Goal: Task Accomplishment & Management: Manage account settings

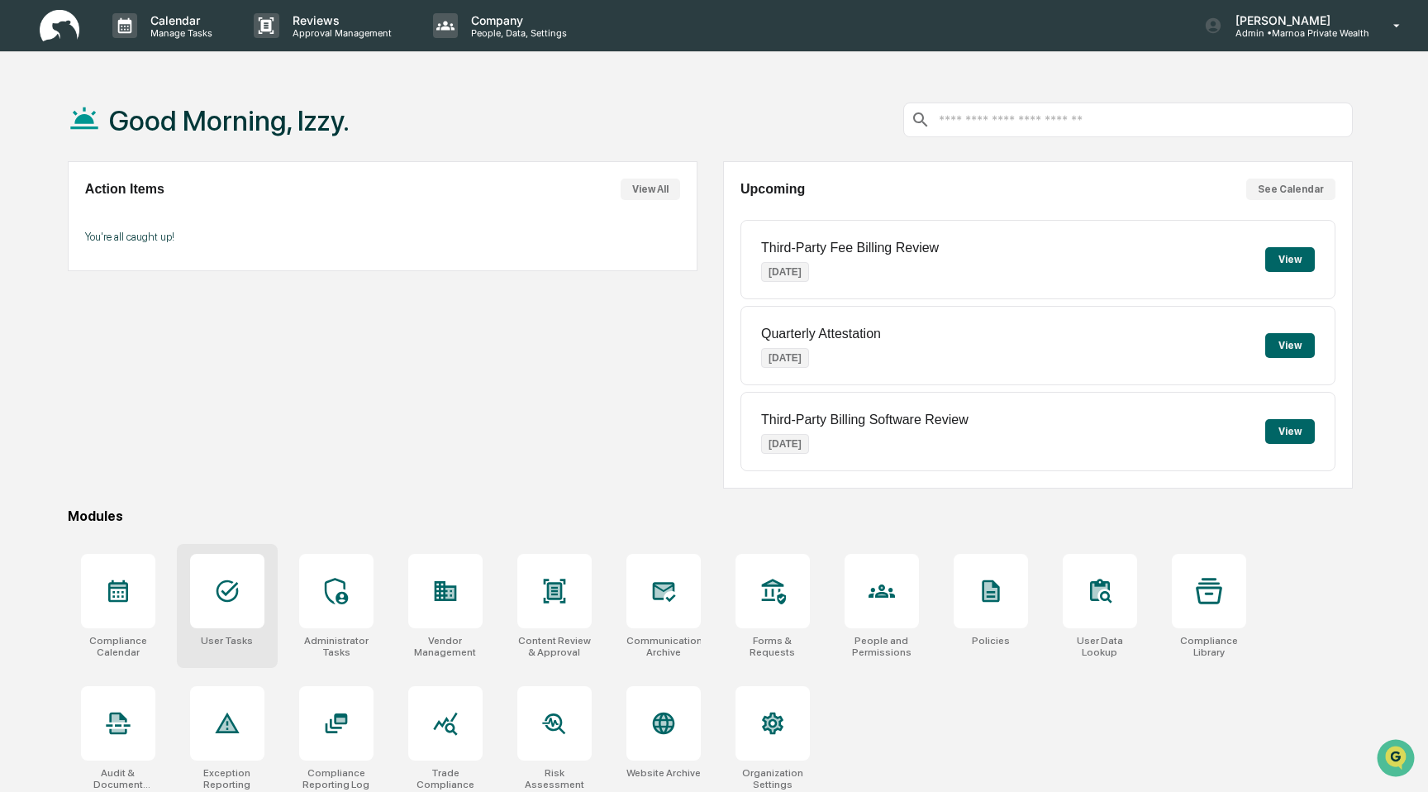
click at [213, 607] on div at bounding box center [227, 591] width 74 height 74
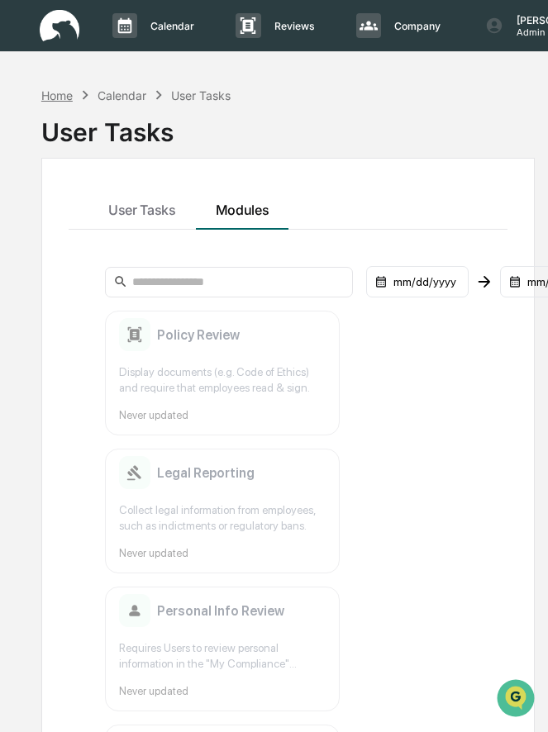
click at [68, 96] on div "Home" at bounding box center [56, 95] width 31 height 14
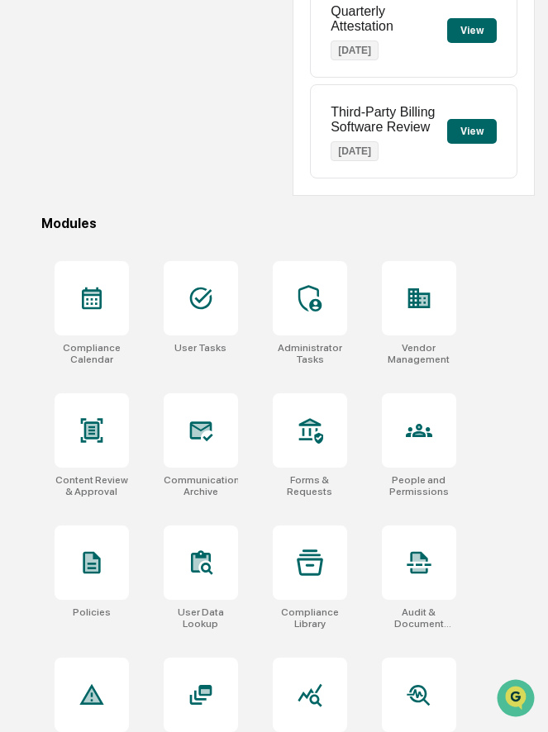
scroll to position [405, 0]
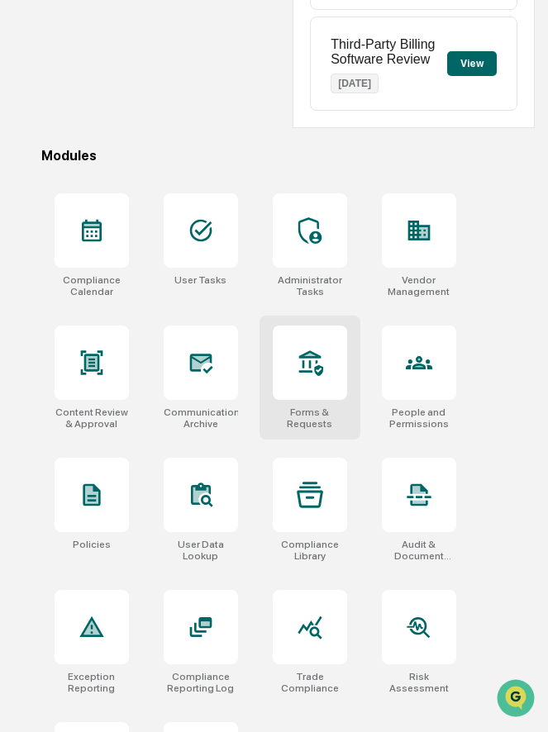
click at [311, 349] on div at bounding box center [310, 363] width 74 height 74
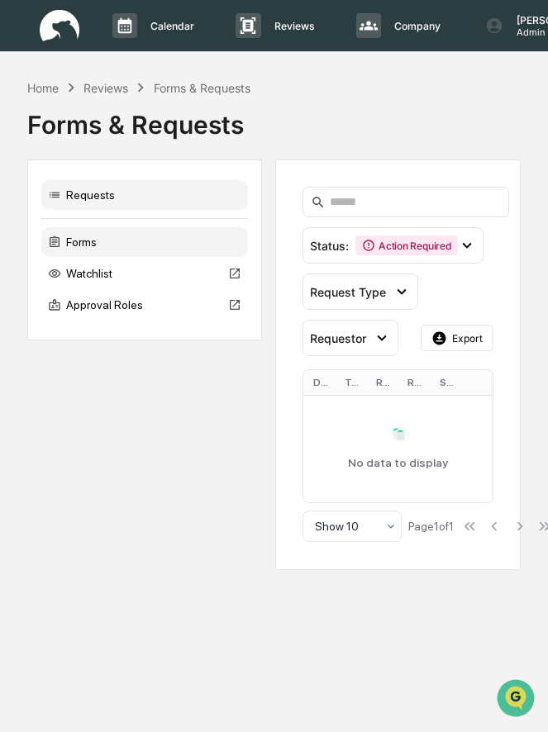
click at [101, 247] on div "Forms" at bounding box center [144, 242] width 207 height 30
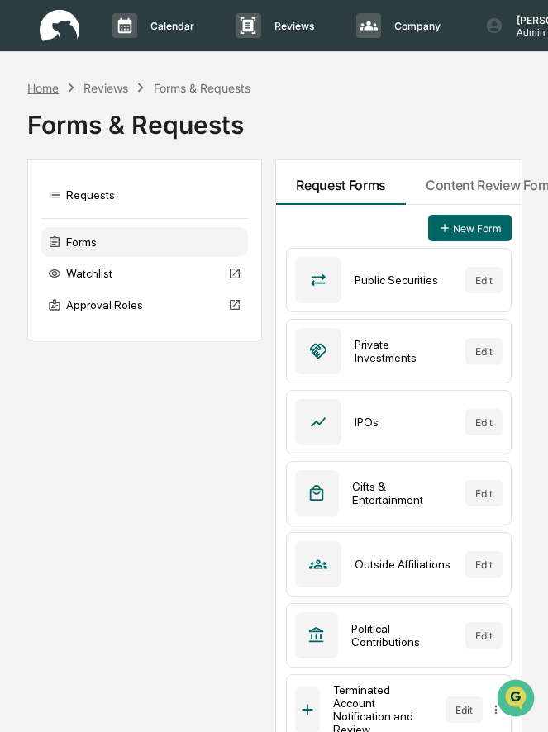
click at [49, 83] on div "Home" at bounding box center [42, 88] width 31 height 14
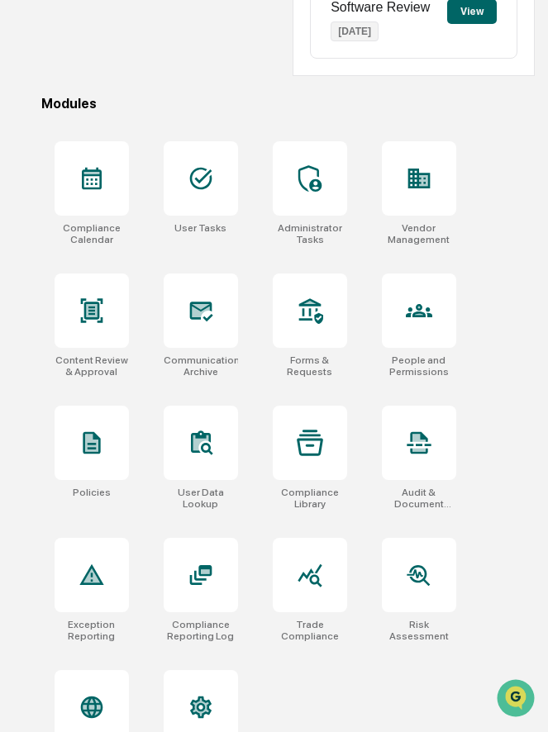
scroll to position [512, 0]
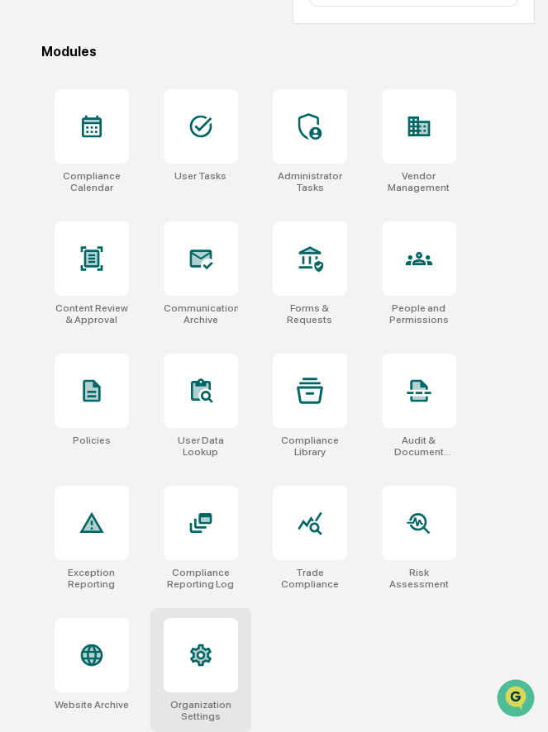
click at [202, 630] on div at bounding box center [201, 655] width 74 height 74
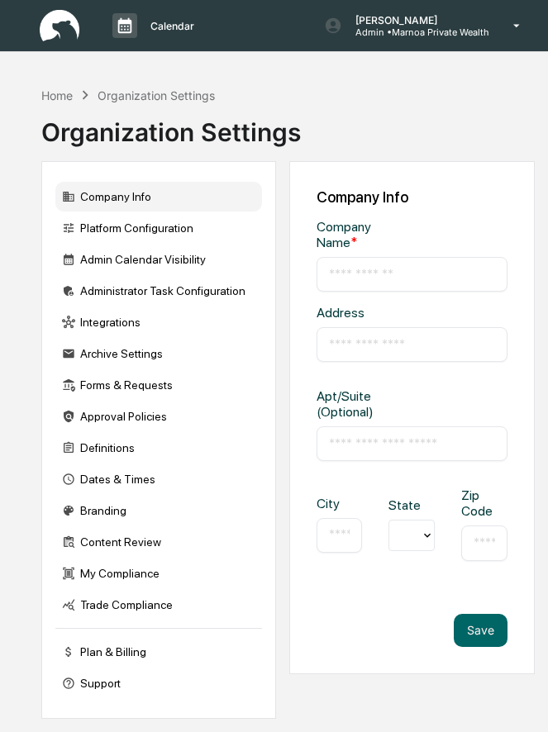
type input "**********"
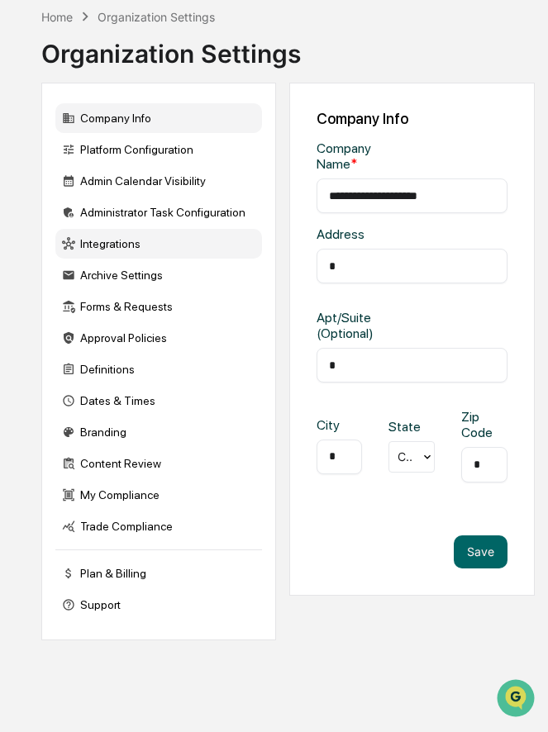
click at [155, 250] on div "Integrations" at bounding box center [158, 244] width 207 height 30
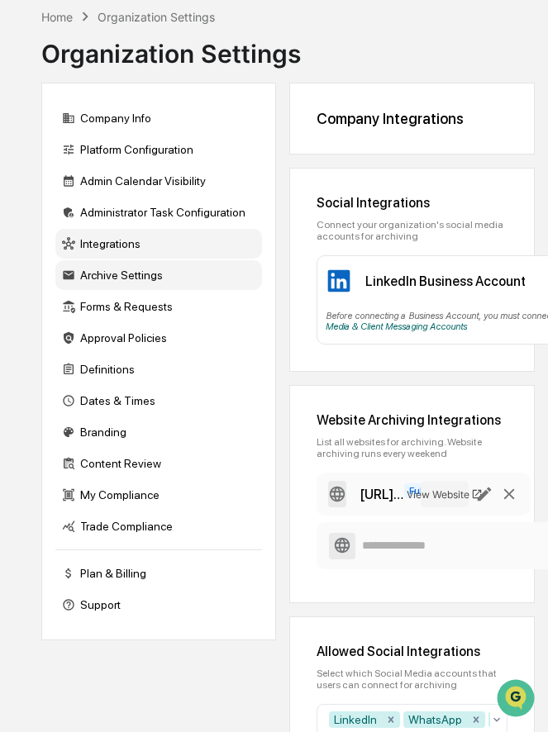
click at [126, 274] on div "Archive Settings" at bounding box center [158, 275] width 207 height 30
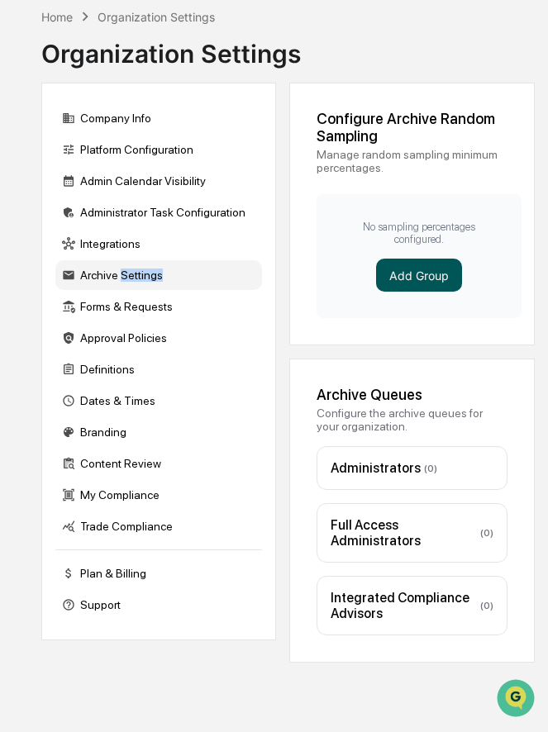
click at [393, 268] on button "Add Group" at bounding box center [419, 275] width 86 height 33
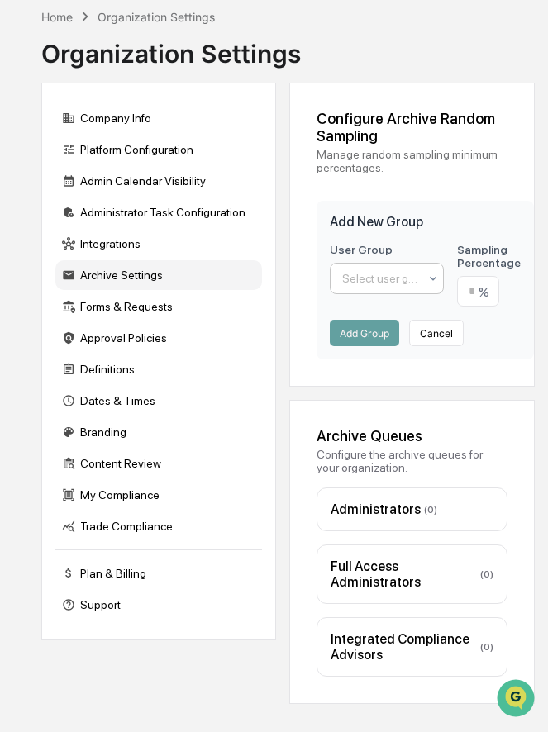
click at [369, 274] on div at bounding box center [380, 278] width 76 height 17
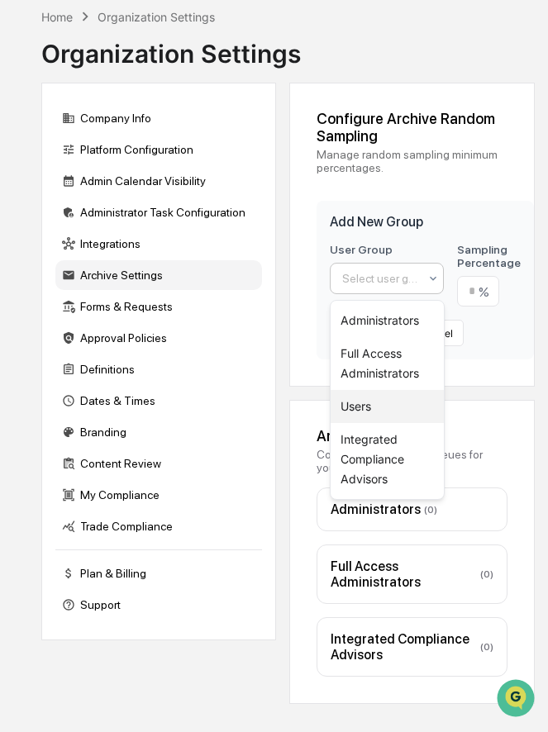
click at [351, 406] on div "Users" at bounding box center [387, 406] width 113 height 33
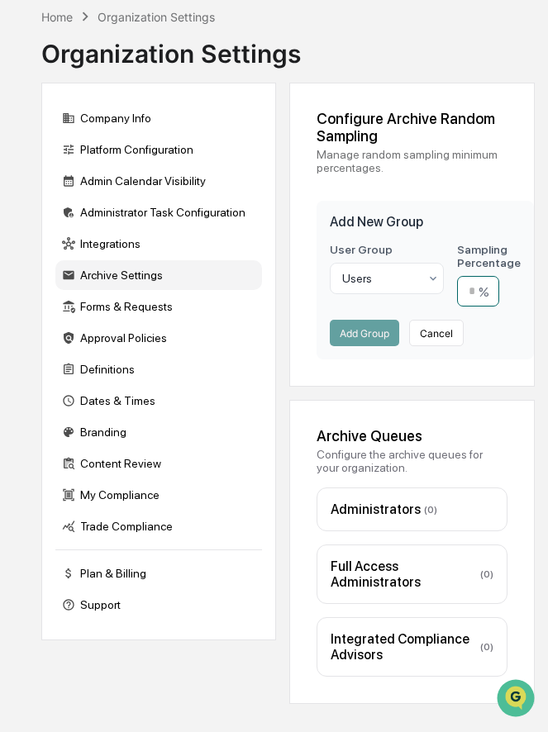
click at [470, 283] on input "number" at bounding box center [478, 291] width 42 height 31
type input "**"
click at [367, 334] on button "Add Group" at bounding box center [364, 333] width 69 height 26
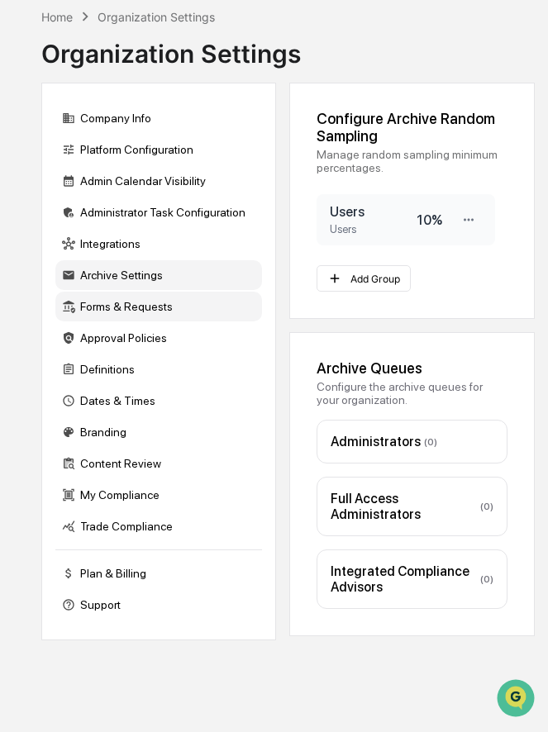
click at [98, 301] on div "Forms & Requests" at bounding box center [158, 307] width 207 height 30
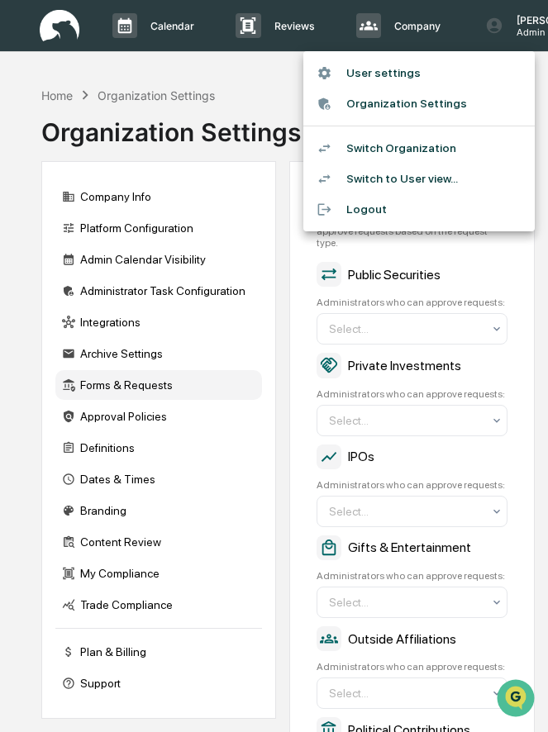
click at [412, 142] on li "Switch Organization" at bounding box center [418, 148] width 231 height 31
